Goal: Navigation & Orientation: Find specific page/section

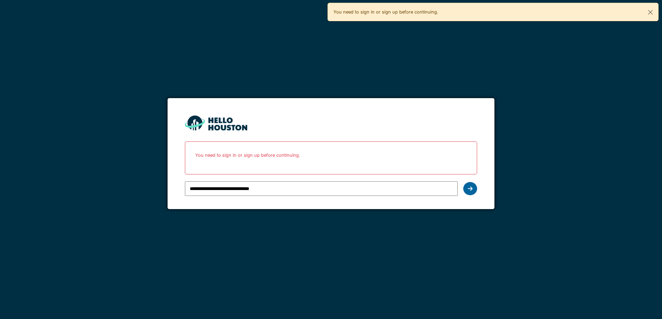
click at [471, 188] on icon at bounding box center [470, 189] width 5 height 6
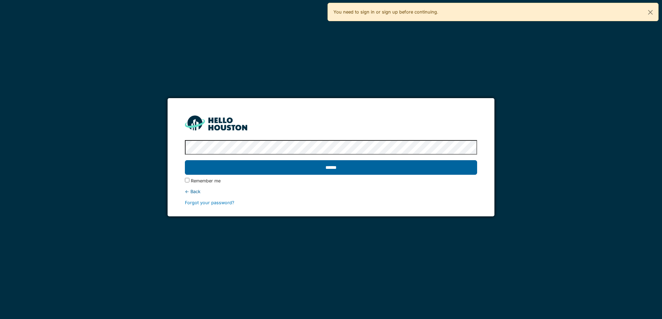
click at [343, 173] on input "******" at bounding box center [331, 167] width 292 height 15
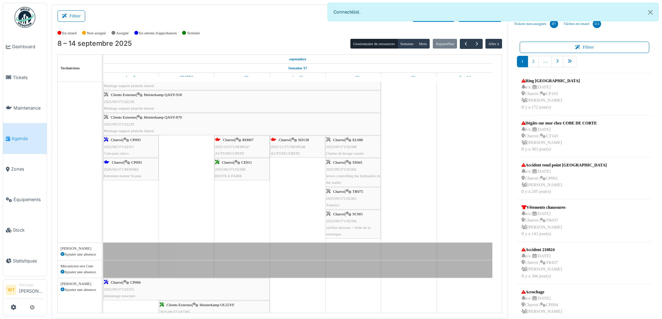
click at [352, 228] on span "vérifier moyeau + frein de la remorque" at bounding box center [348, 230] width 44 height 11
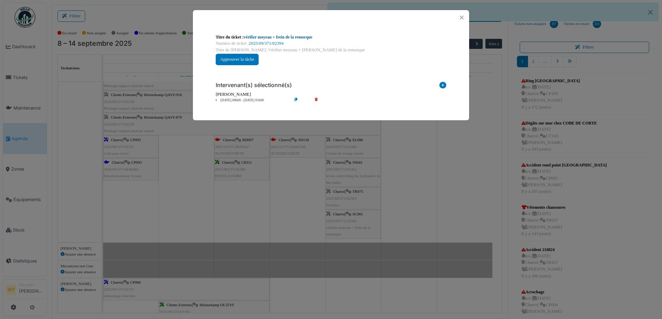
click at [279, 36] on link "vérifier moyeau + frein de la remorque" at bounding box center [278, 37] width 69 height 5
click at [460, 15] on button "Close" at bounding box center [461, 17] width 9 height 9
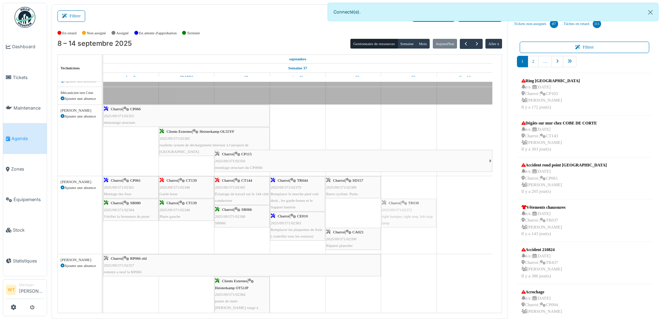
drag, startPoint x: 351, startPoint y: 218, endPoint x: 407, endPoint y: 218, distance: 56.1
click at [103, 218] on div "Charroi | CP061 2025/09/371/02361 Montage des feux Charroi | CT139 2025/09/371/…" at bounding box center [103, 215] width 0 height 78
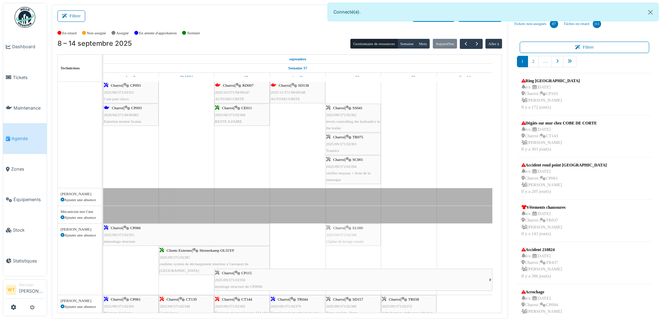
scroll to position [173, 0]
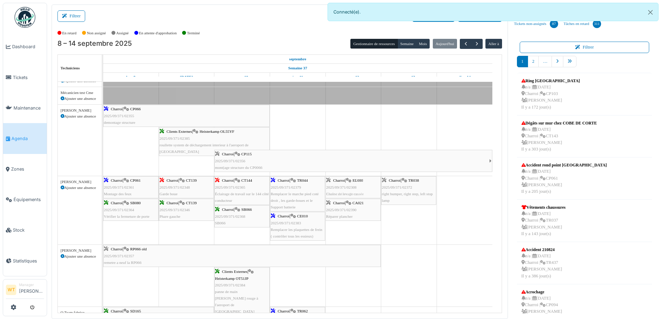
drag, startPoint x: 355, startPoint y: 218, endPoint x: 363, endPoint y: 228, distance: 13.1
click at [363, 228] on div "Bât. Admin. Hall Entrée RDC | Extincteur Hall Entrée Bât. Admin. Extincteurs Ch…" at bounding box center [302, 288] width 399 height 899
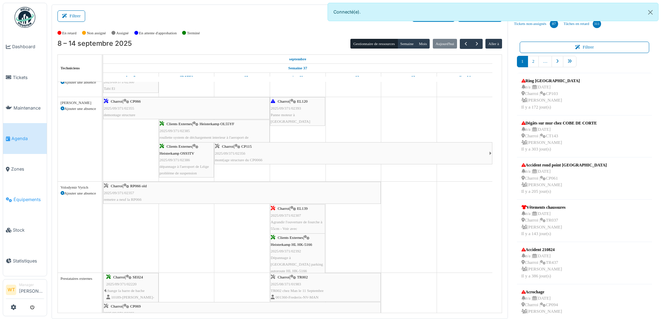
click at [28, 196] on span "Équipements" at bounding box center [29, 199] width 30 height 7
